Goal: Task Accomplishment & Management: Manage account settings

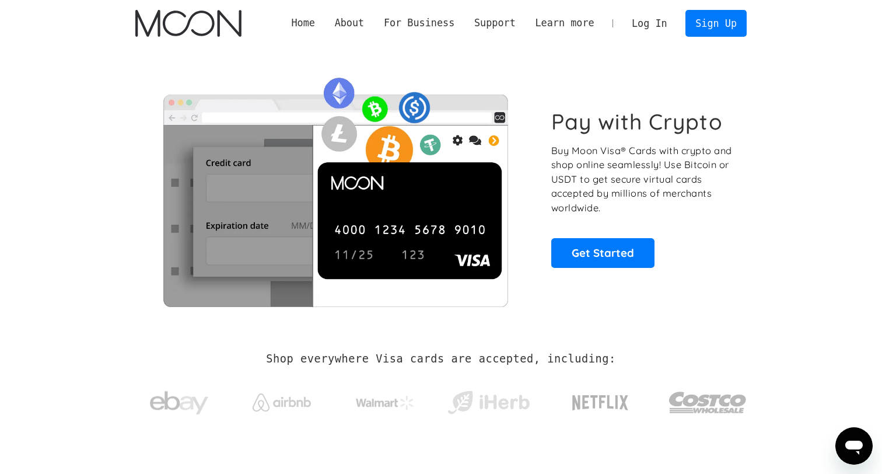
click at [646, 21] on link "Log In" at bounding box center [649, 23] width 55 height 26
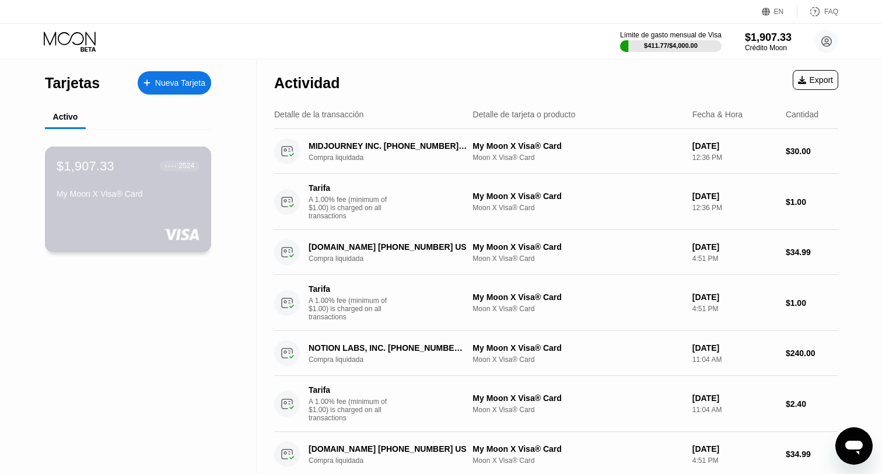
click at [152, 230] on div at bounding box center [128, 234] width 143 height 12
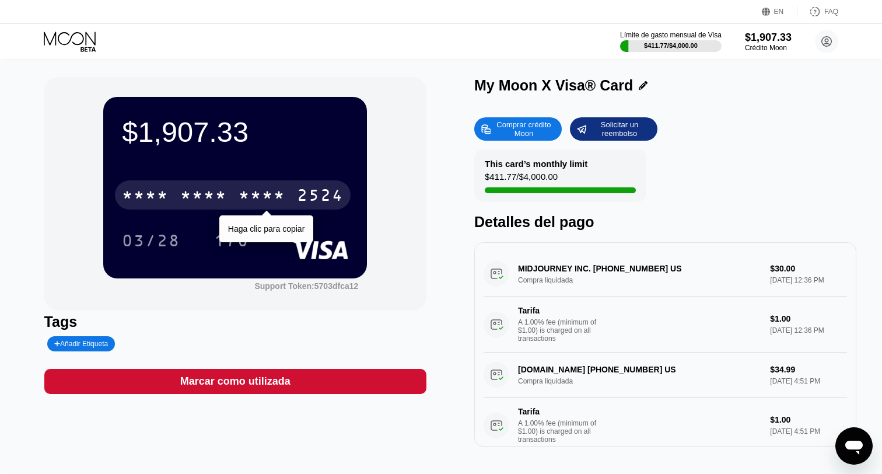
click at [272, 204] on div "* * * *" at bounding box center [262, 196] width 47 height 19
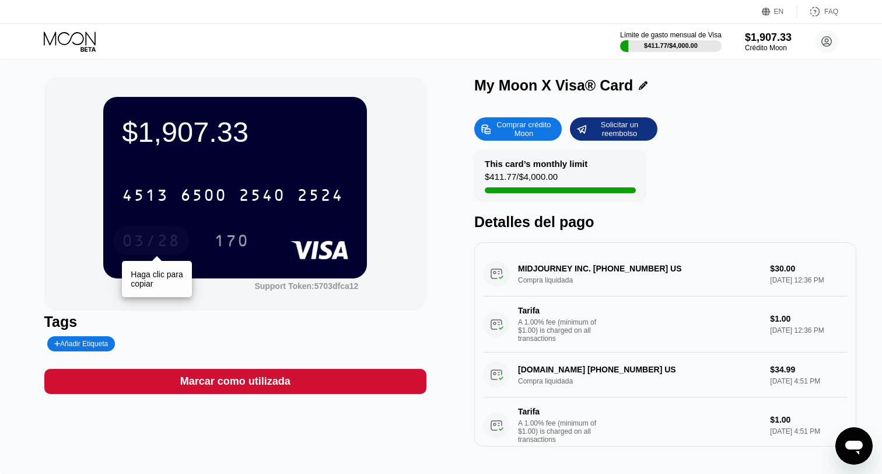
click at [170, 243] on div "03/28" at bounding box center [151, 242] width 58 height 19
